Goal: Find specific page/section: Find specific page/section

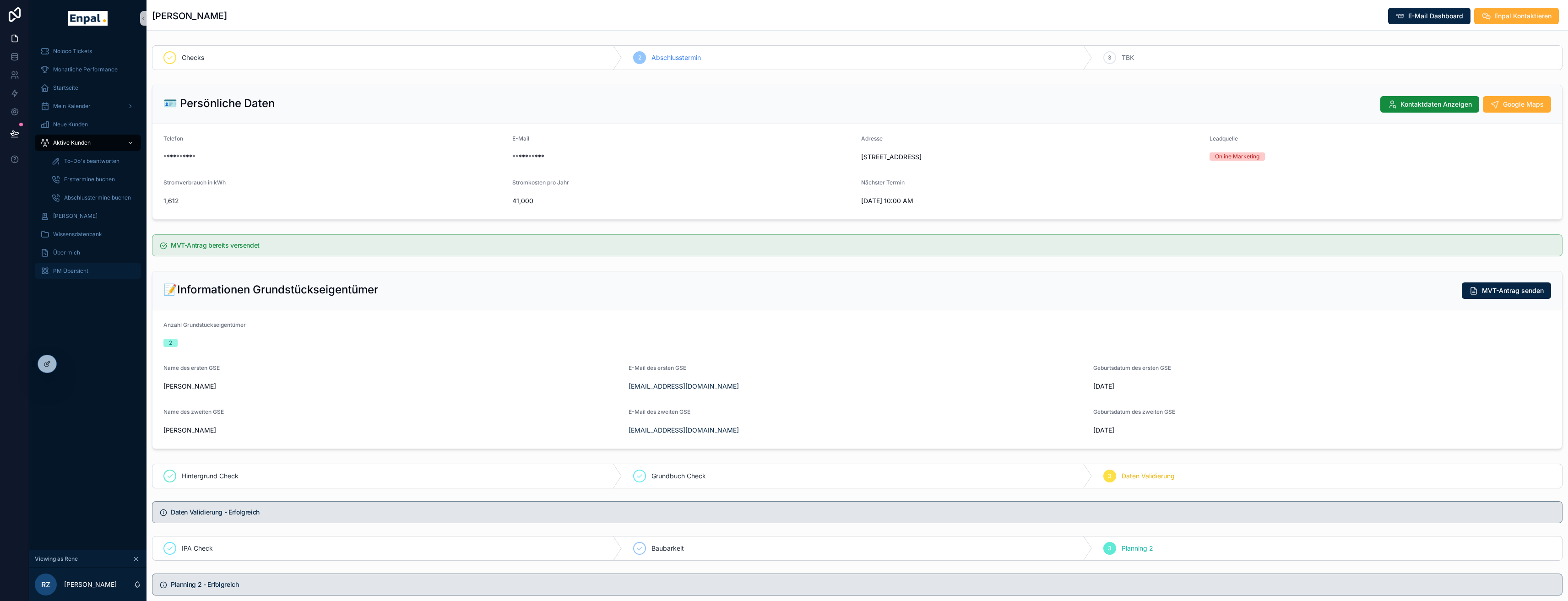
click at [87, 272] on span "PM Übersicht" at bounding box center [70, 271] width 35 height 8
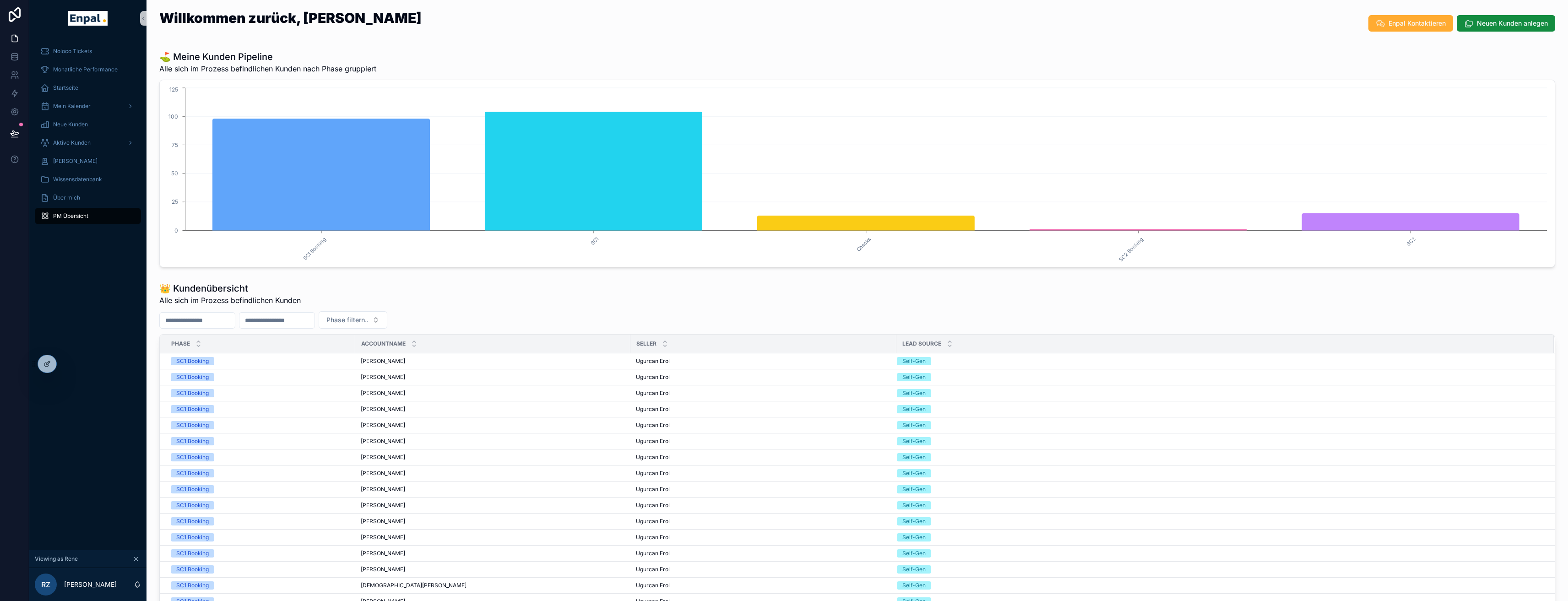
click at [293, 312] on div "scrollable content" at bounding box center [277, 320] width 76 height 17
click at [197, 320] on input "scrollable content" at bounding box center [197, 320] width 75 height 13
paste input "*****"
type input "*****"
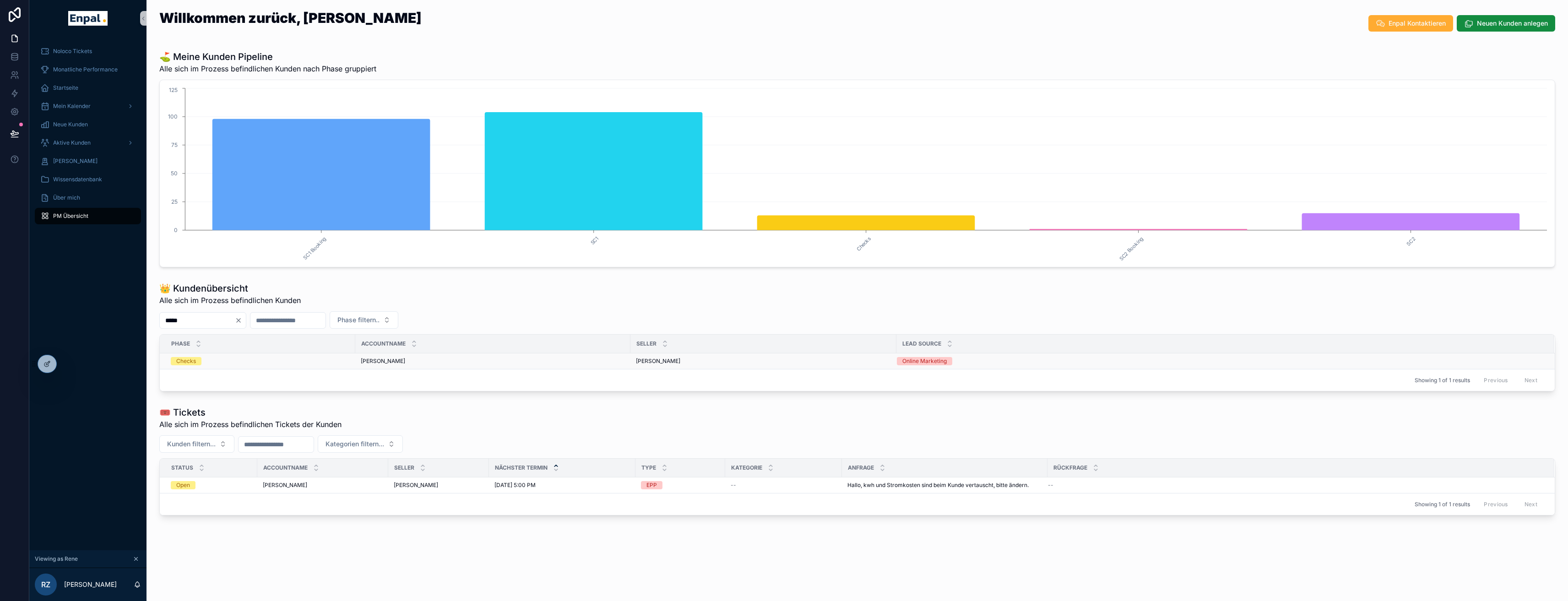
click at [265, 363] on div "Checks" at bounding box center [260, 361] width 179 height 8
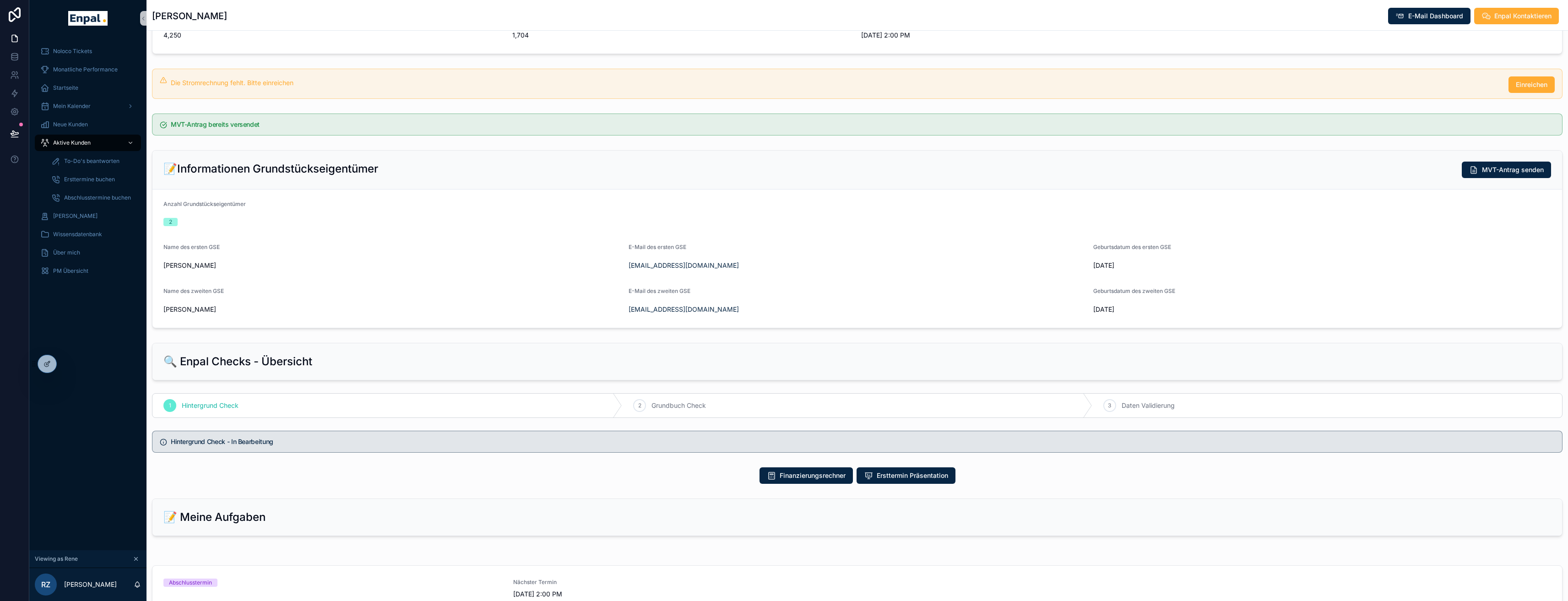
scroll to position [193, 0]
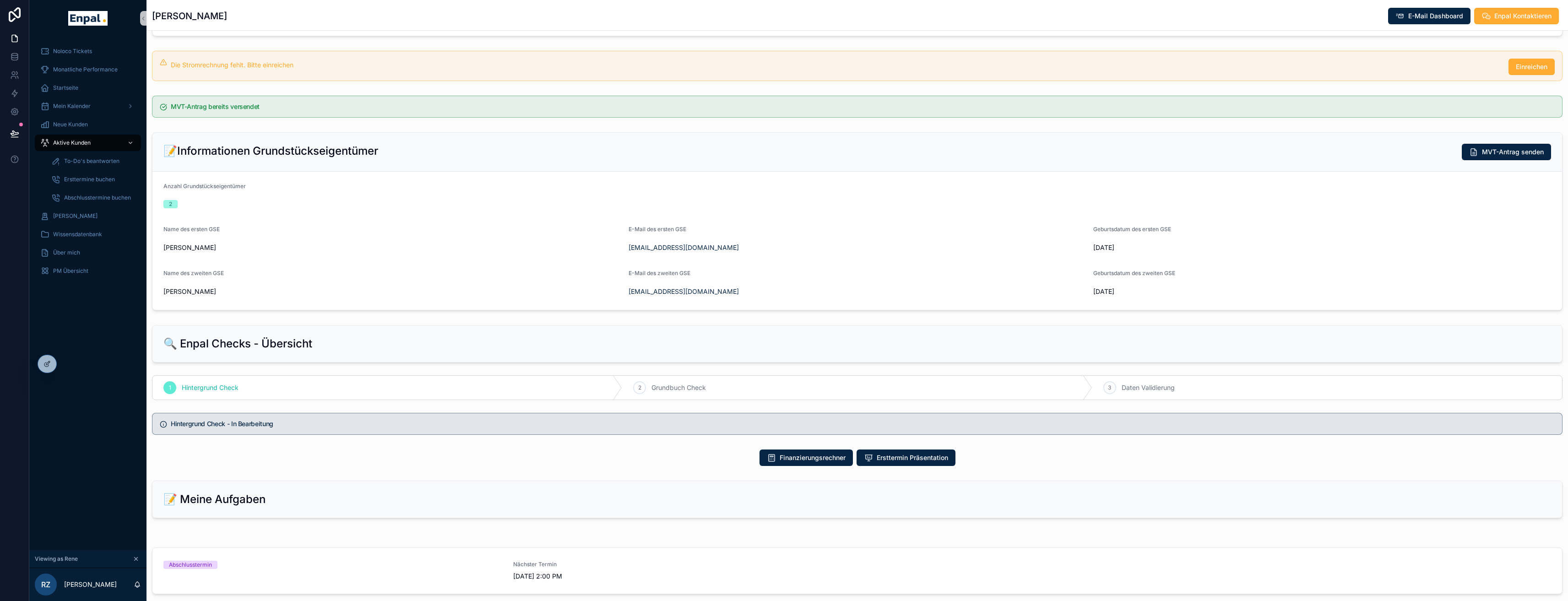
click at [247, 495] on h2 "📝 Meine Aufgaben" at bounding box center [214, 499] width 102 height 14
click at [251, 503] on h2 "📝 Meine Aufgaben" at bounding box center [214, 499] width 102 height 14
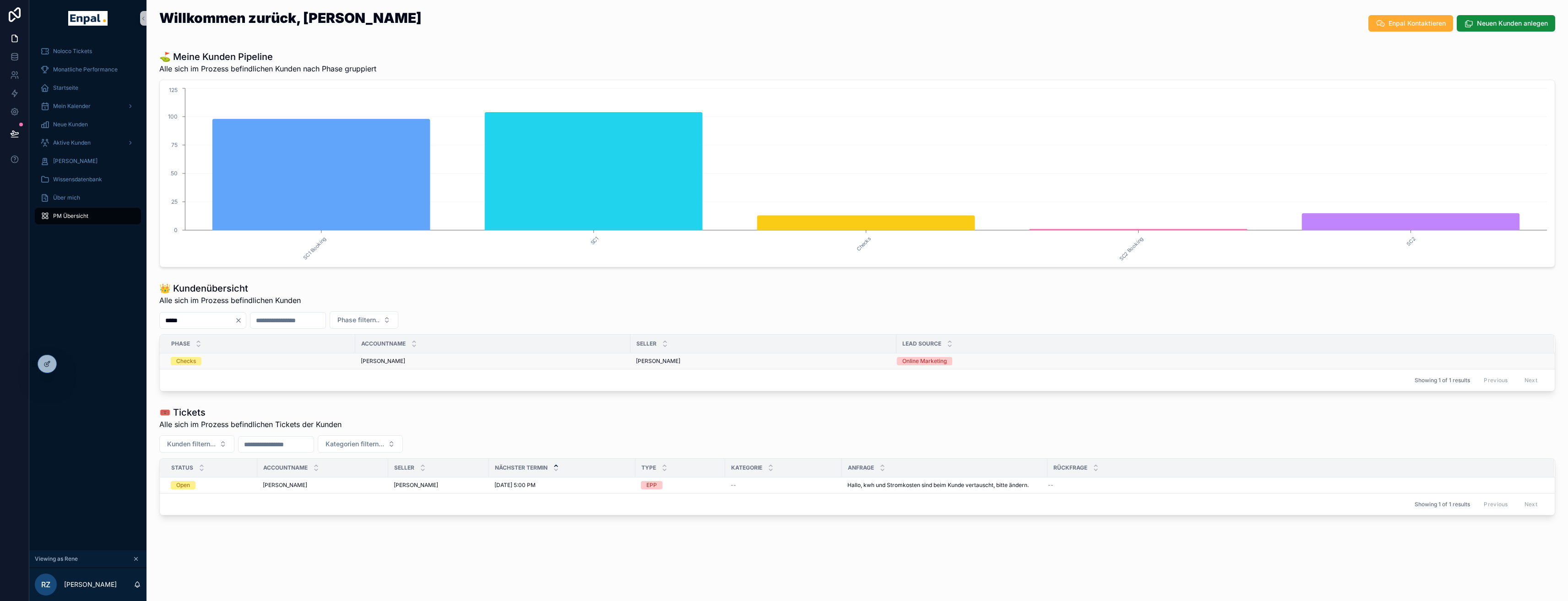
click at [402, 362] on div "[PERSON_NAME] [PERSON_NAME]" at bounding box center [493, 361] width 264 height 8
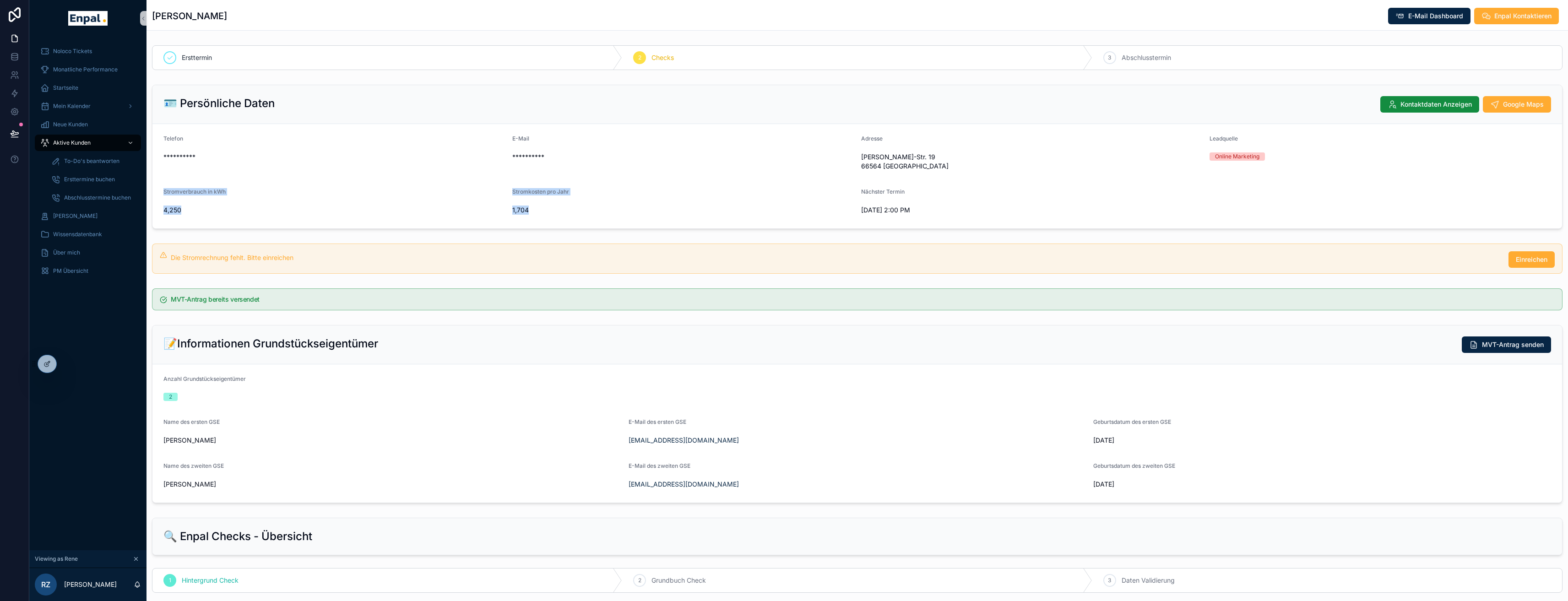
drag, startPoint x: 164, startPoint y: 193, endPoint x: 535, endPoint y: 215, distance: 371.7
click at [535, 215] on form "**********" at bounding box center [857, 176] width 1410 height 105
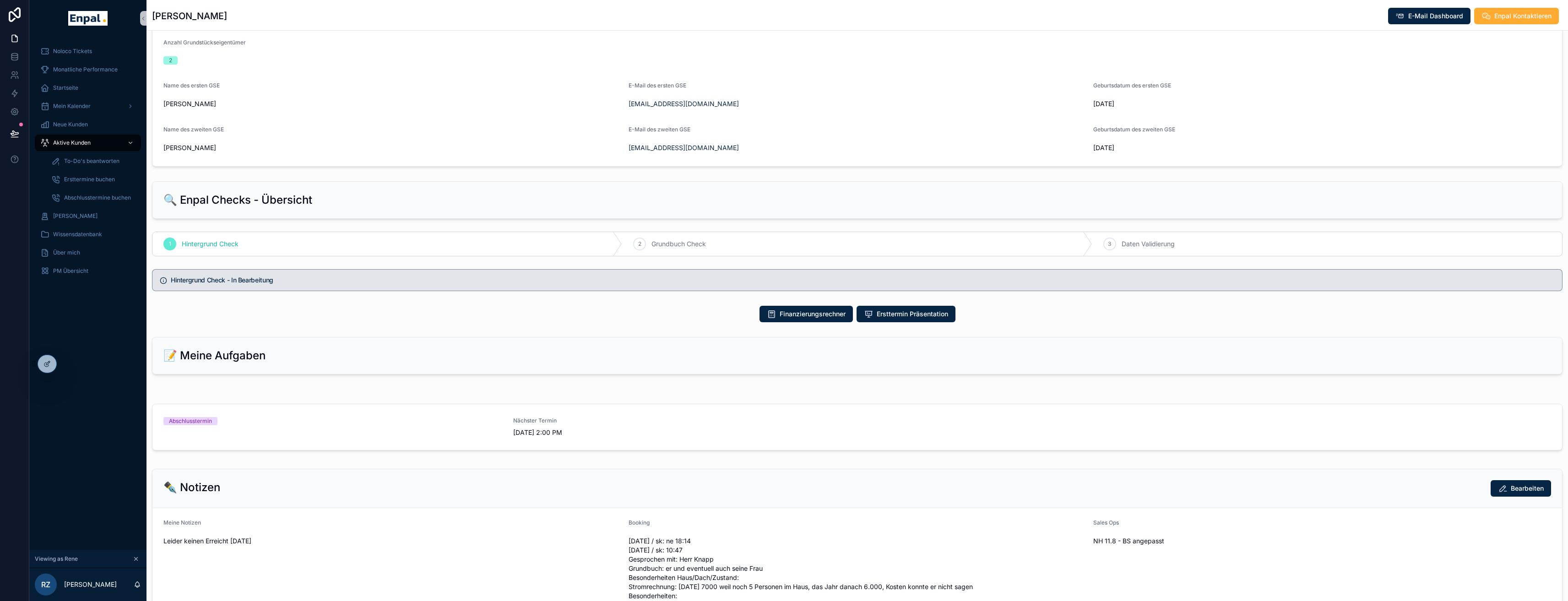
scroll to position [386, 0]
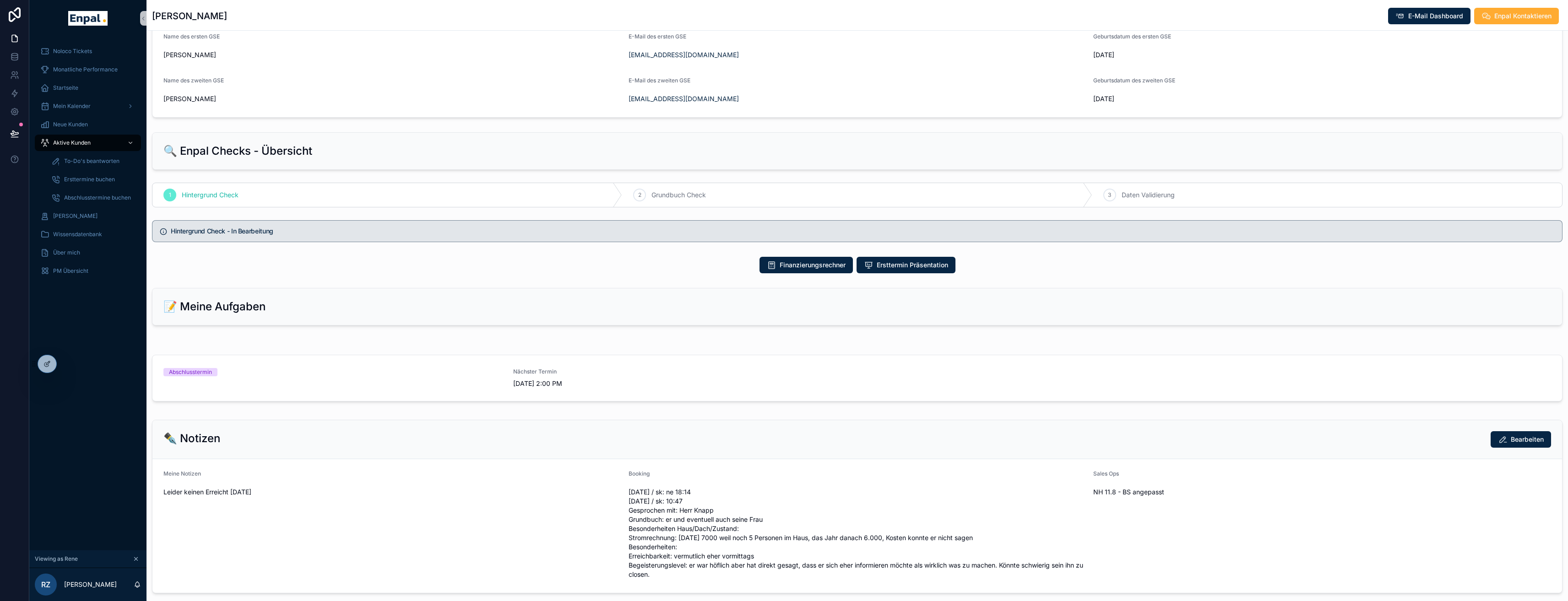
click at [229, 320] on div "📝 Meine Aufgaben" at bounding box center [857, 307] width 1410 height 37
click at [83, 268] on span "PM Übersicht" at bounding box center [70, 271] width 35 height 8
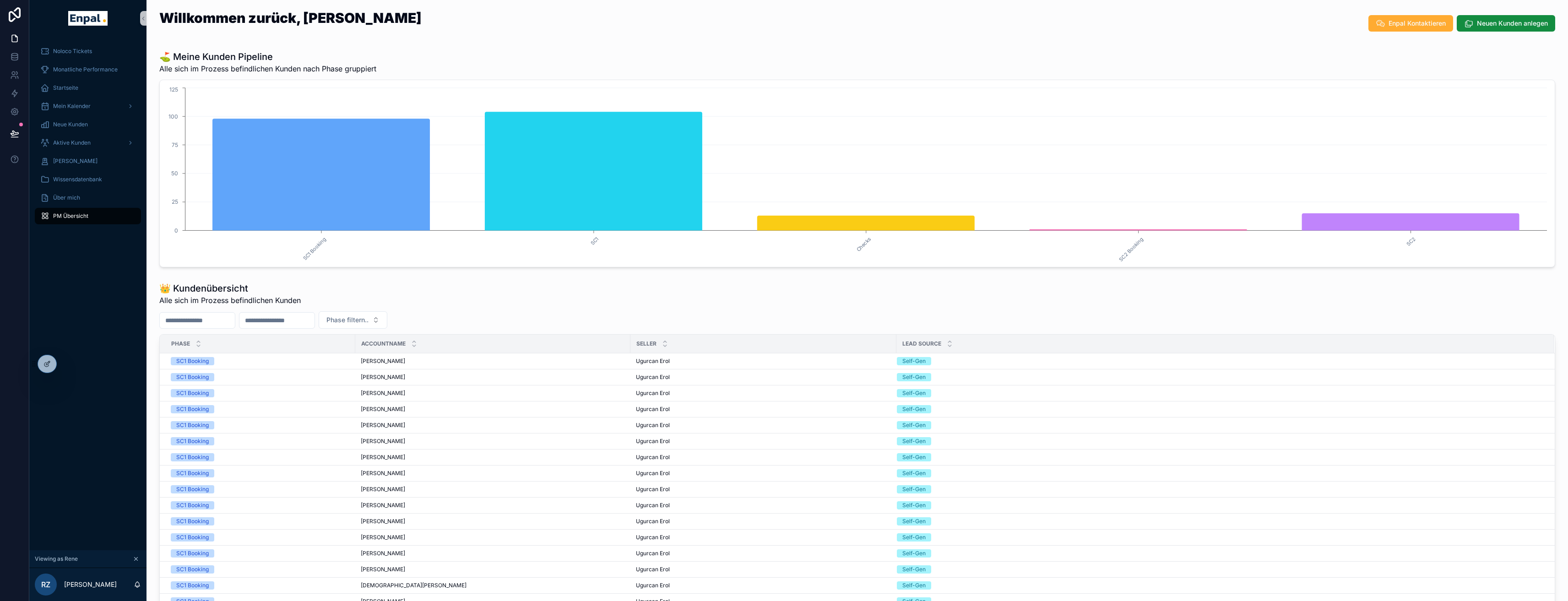
click at [291, 316] on input "scrollable content" at bounding box center [277, 320] width 75 height 13
type input "****"
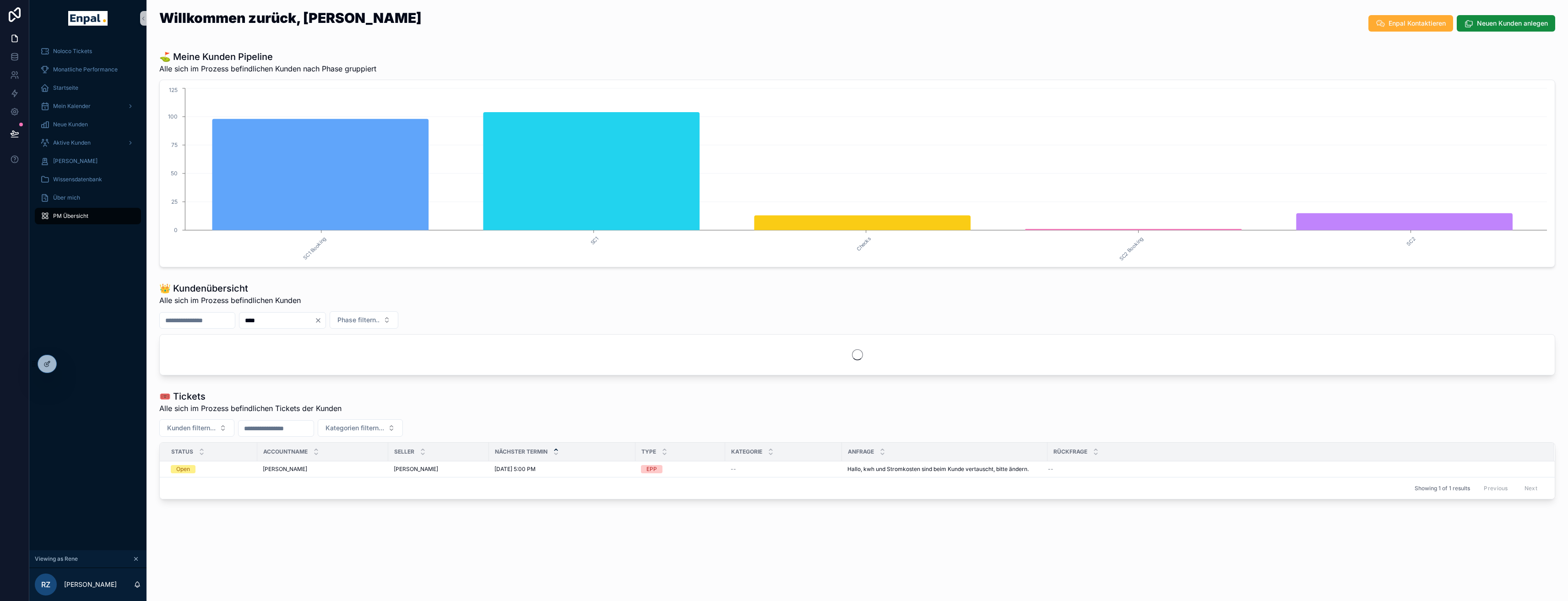
scroll to position [18, 0]
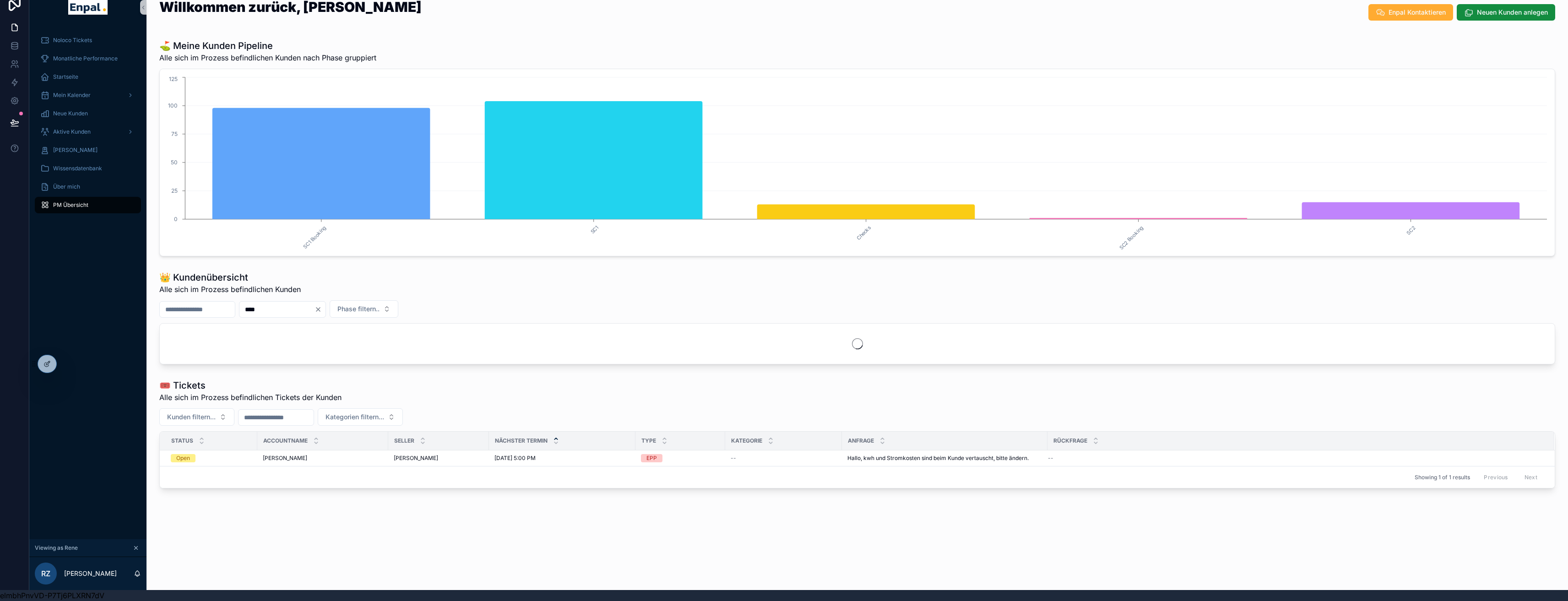
click at [282, 413] on input "scrollable content" at bounding box center [276, 418] width 75 height 13
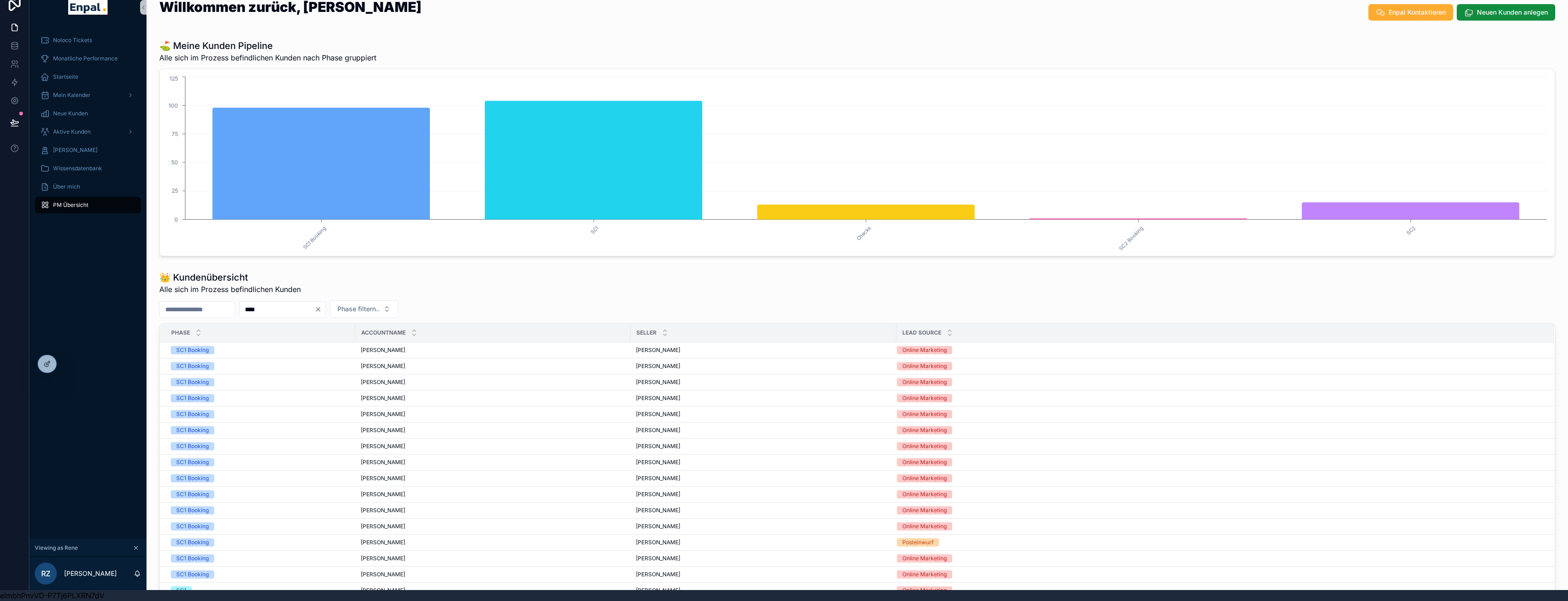
click at [322, 306] on icon "Clear" at bounding box center [318, 309] width 8 height 8
click at [484, 300] on div "Phase filtern.." at bounding box center [857, 309] width 1396 height 17
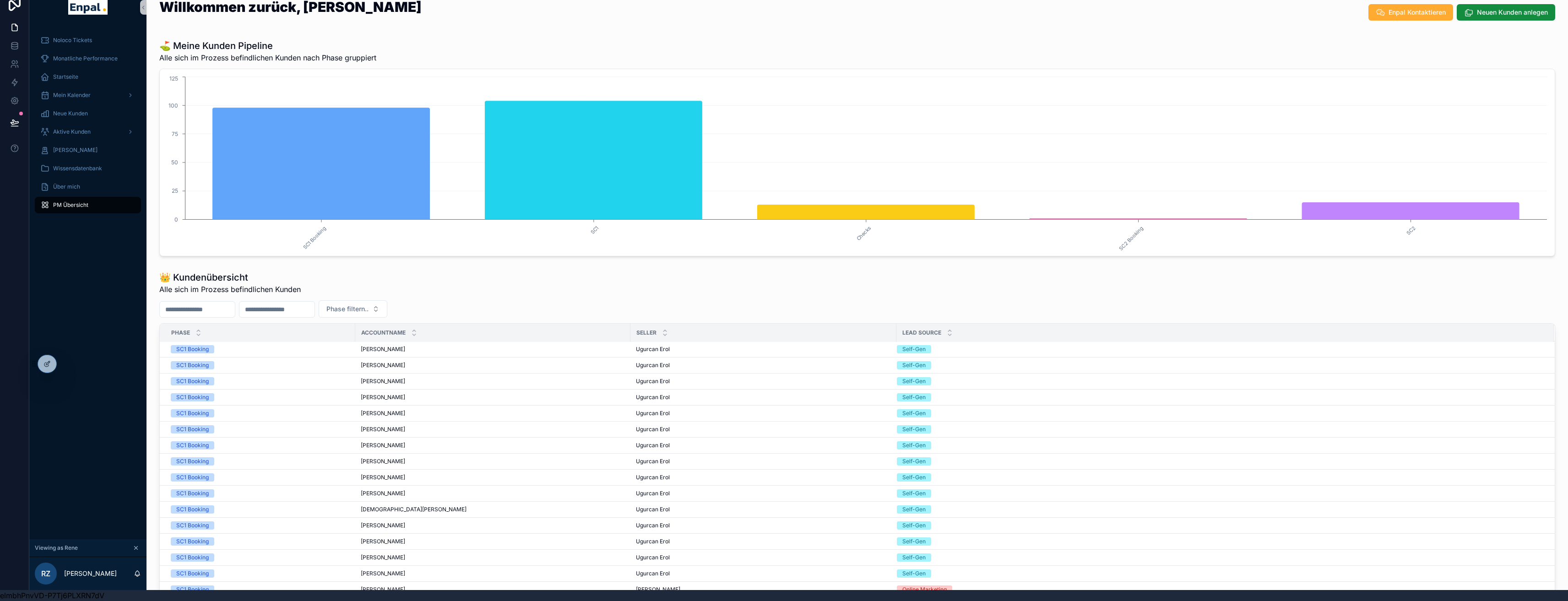
click at [309, 303] on input "scrollable content" at bounding box center [277, 309] width 75 height 13
click at [218, 303] on input "scrollable content" at bounding box center [197, 309] width 75 height 13
type input "*****"
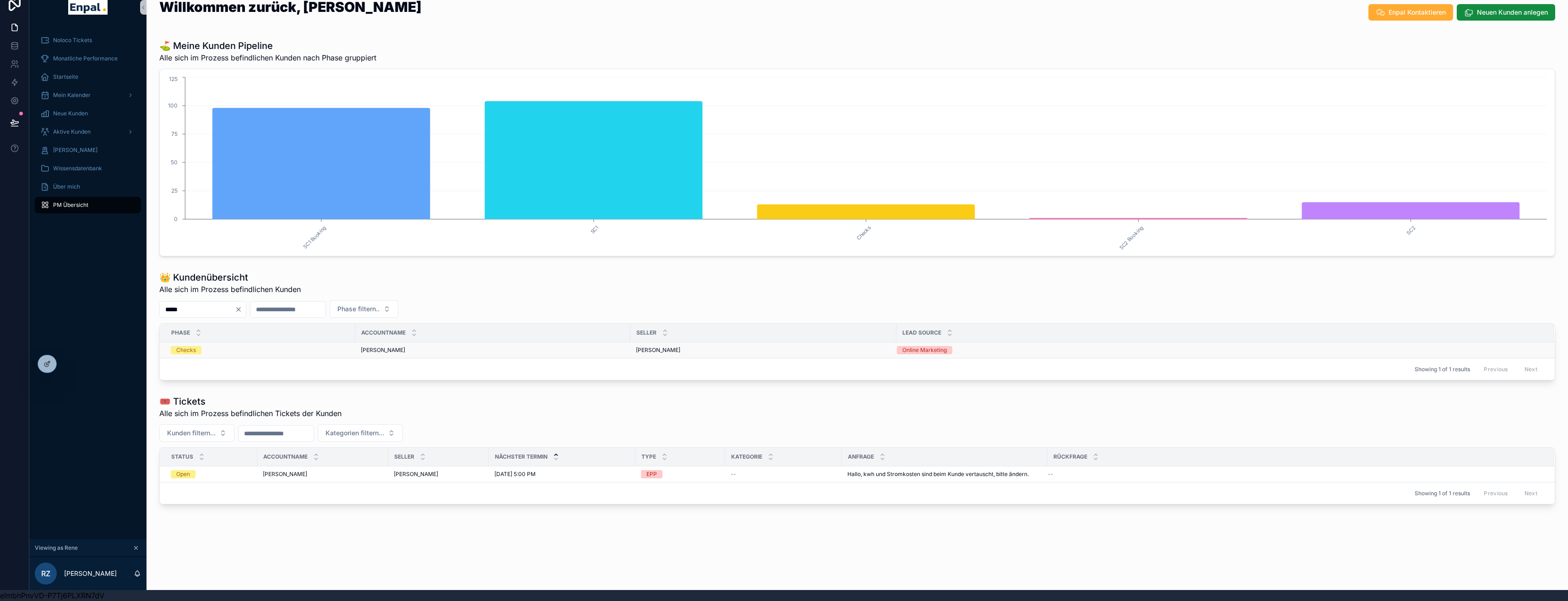
click at [404, 347] on div "[PERSON_NAME] [PERSON_NAME]" at bounding box center [493, 350] width 264 height 8
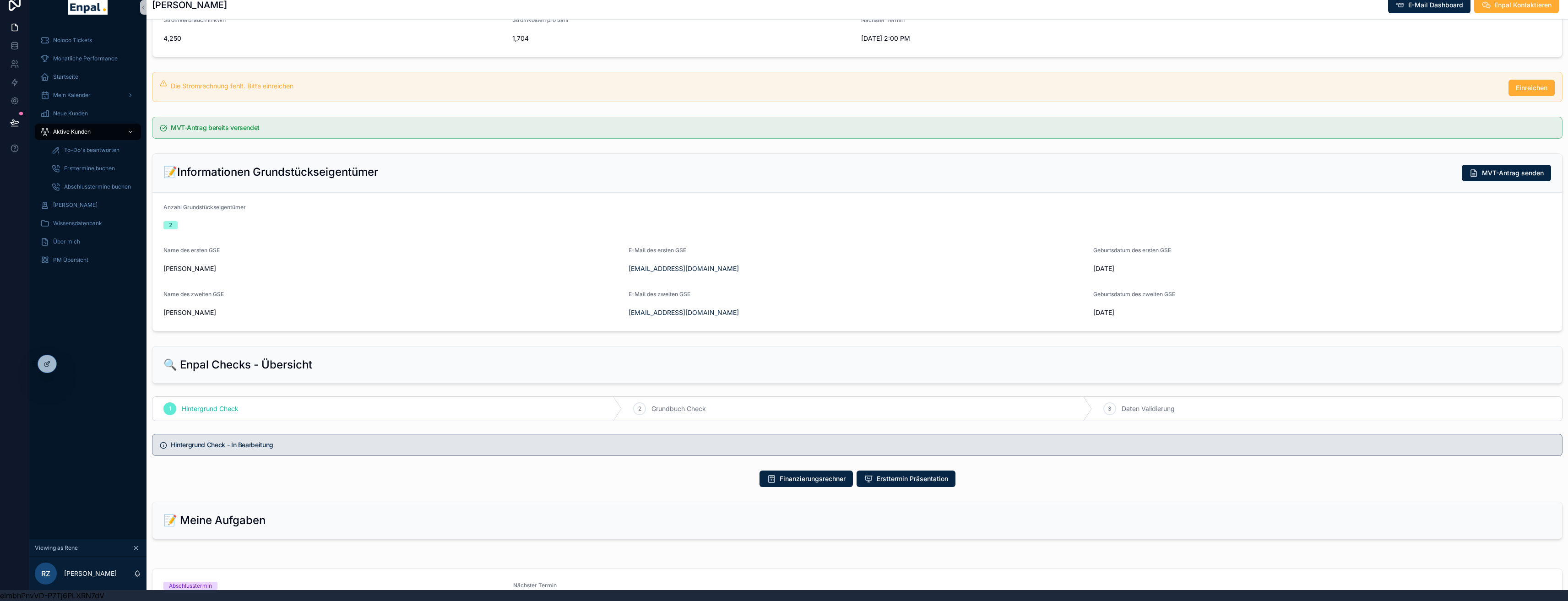
scroll to position [392, 0]
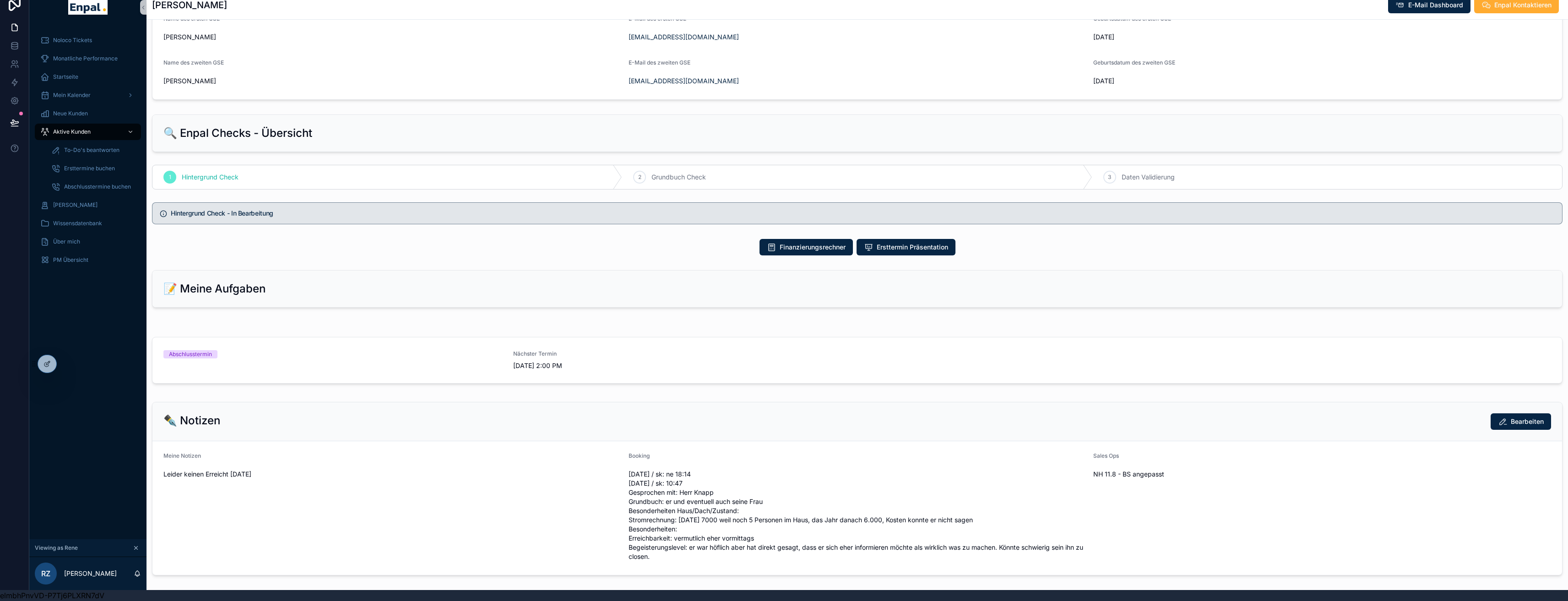
drag, startPoint x: 316, startPoint y: 532, endPoint x: 140, endPoint y: 363, distance: 244.0
click at [315, 531] on div "Meine Notizen Leider keinen Erreicht [DATE]" at bounding box center [392, 509] width 457 height 112
click at [70, 257] on div "PM Übersicht" at bounding box center [87, 260] width 95 height 14
